Goal: Communication & Community: Answer question/provide support

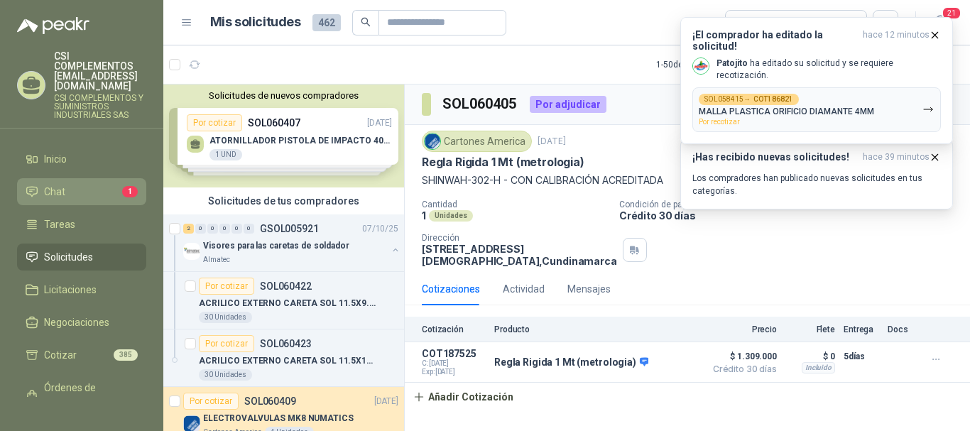
click at [67, 184] on li "Chat 1" at bounding box center [82, 192] width 112 height 16
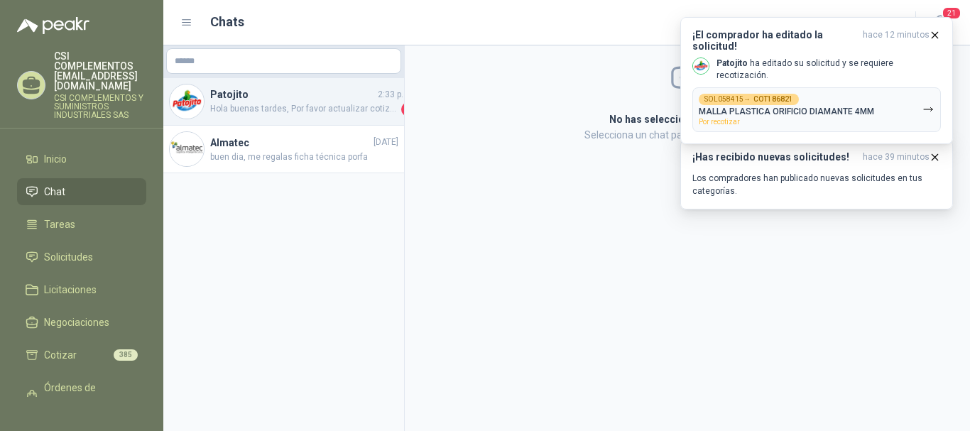
click at [286, 105] on span "Hola buenas tardes, Por favor actualizar cotización" at bounding box center [304, 109] width 188 height 14
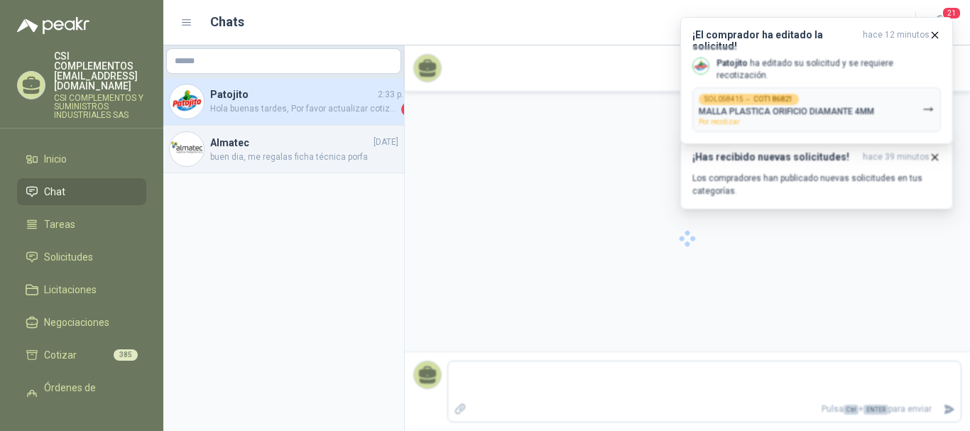
scroll to position [771, 0]
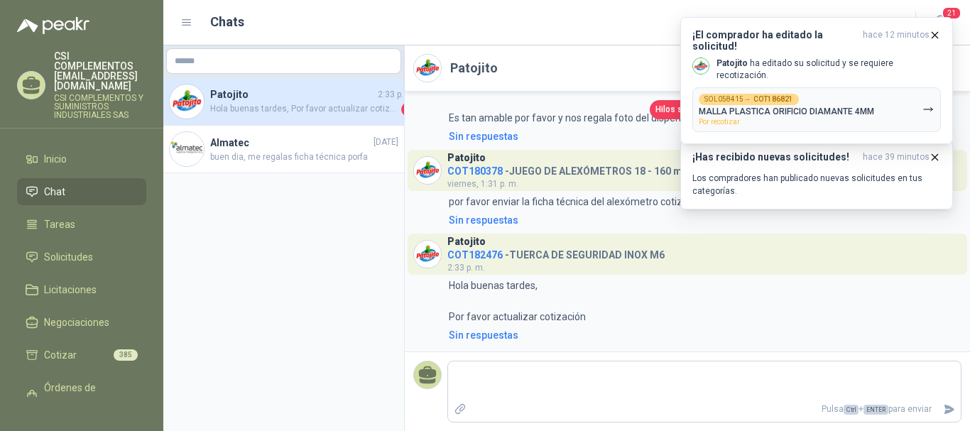
click at [65, 184] on li "Chat" at bounding box center [82, 192] width 112 height 16
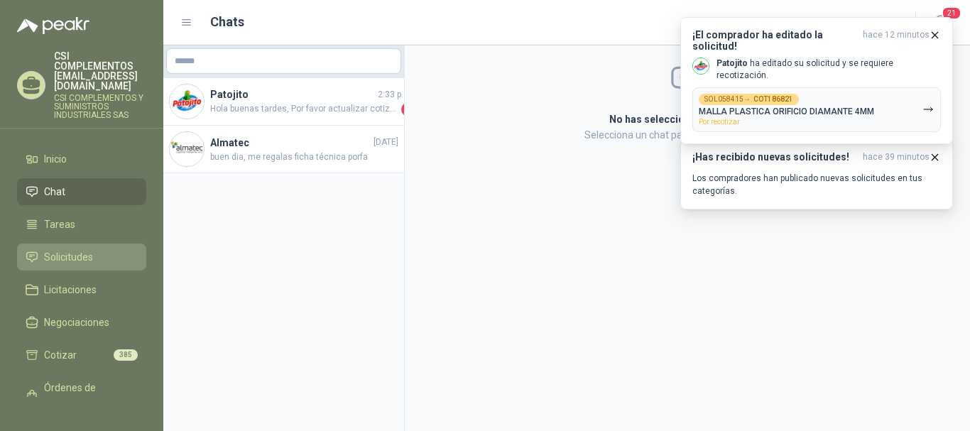
click at [60, 249] on span "Solicitudes" at bounding box center [68, 257] width 49 height 16
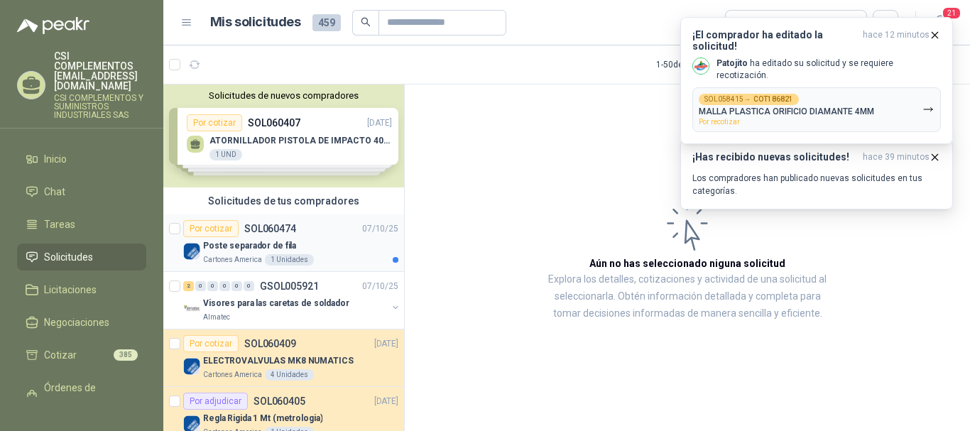
click at [261, 247] on p "Poste separador de fila" at bounding box center [249, 245] width 93 height 13
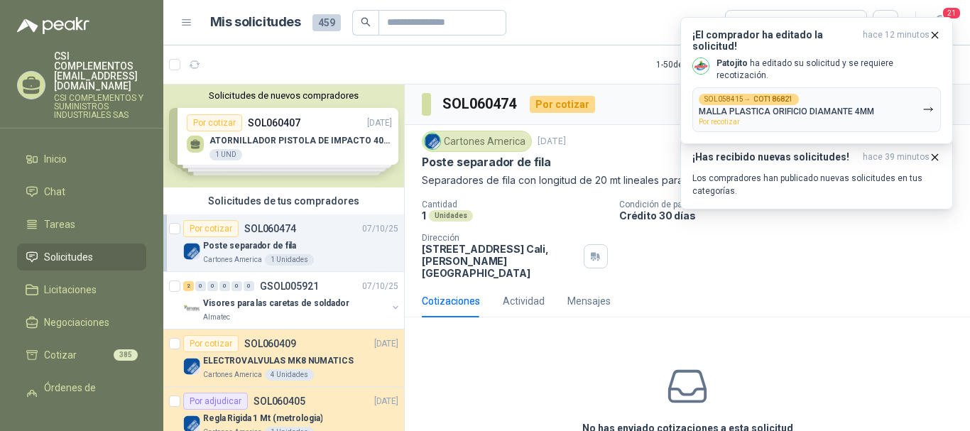
click at [762, 285] on div "Cotizaciones Actividad Mensajes" at bounding box center [687, 301] width 531 height 33
click at [935, 32] on icon "button" at bounding box center [935, 35] width 12 height 12
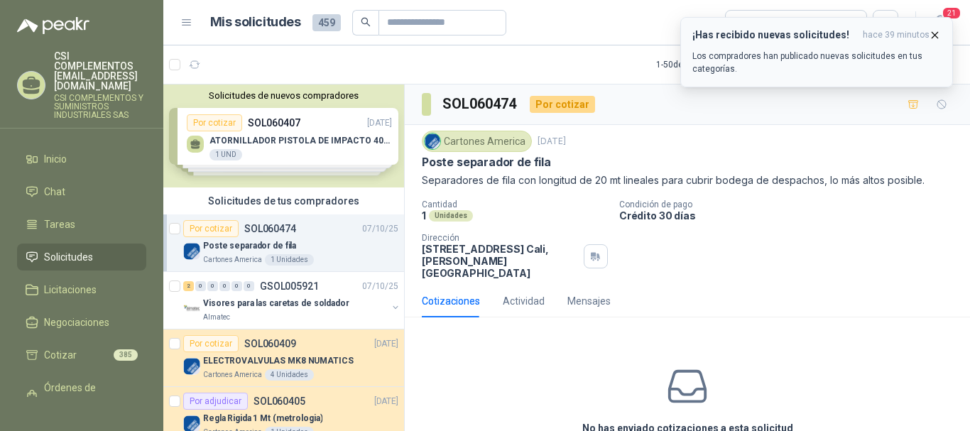
click at [936, 34] on icon "button" at bounding box center [935, 35] width 12 height 12
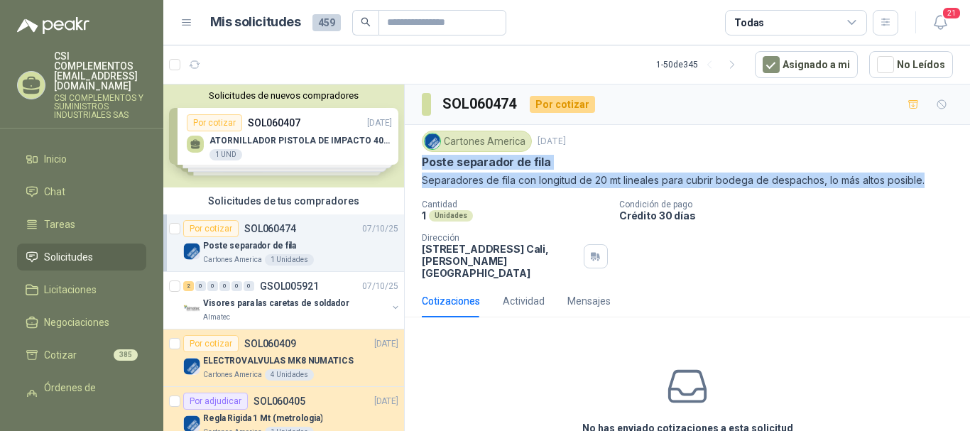
drag, startPoint x: 423, startPoint y: 166, endPoint x: 946, endPoint y: 178, distance: 523.7
click at [946, 178] on div "Cartones America [DATE] Poste separador de fila Separadores de fila con longitu…" at bounding box center [688, 205] width 566 height 160
copy div "Poste separador de fila Separadores de fila con longitud de 20 mt lineales para…"
click at [64, 184] on span "Chat" at bounding box center [54, 192] width 21 height 16
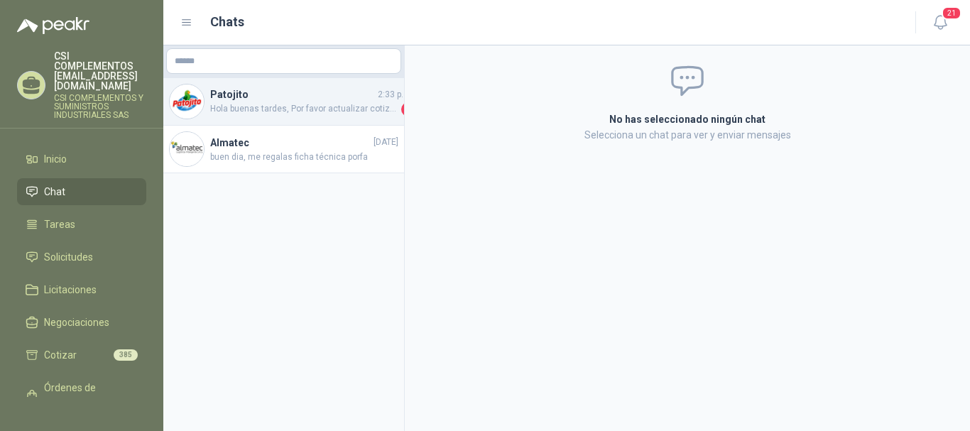
click at [259, 103] on span "Hola buenas tardes, Por favor actualizar cotización" at bounding box center [304, 109] width 188 height 14
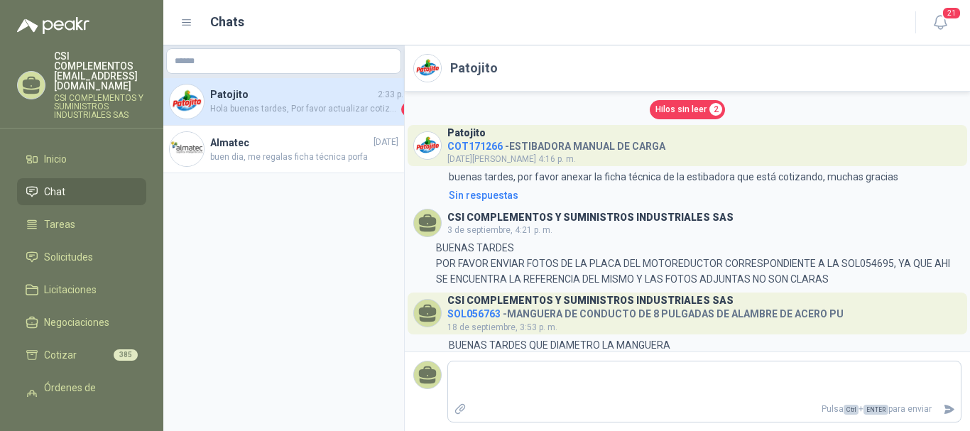
scroll to position [771, 0]
